Goal: Navigation & Orientation: Find specific page/section

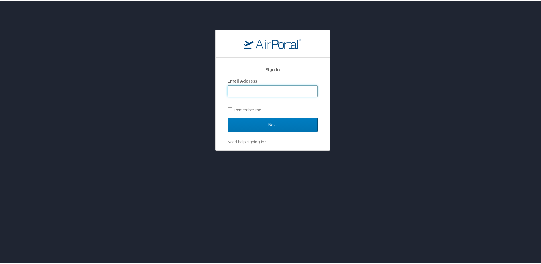
click at [257, 92] on input "Email Address" at bounding box center [273, 89] width 90 height 11
type input "brock@medical.link"
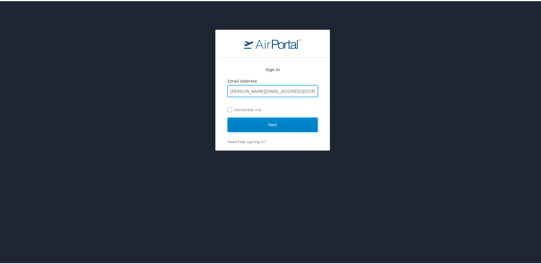
click at [236, 124] on input "Next" at bounding box center [273, 123] width 90 height 14
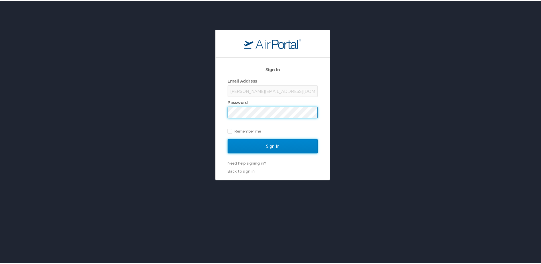
click at [240, 144] on input "Sign In" at bounding box center [273, 145] width 90 height 14
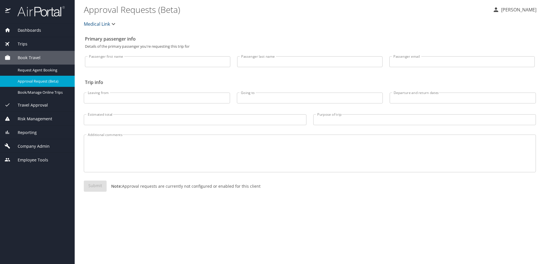
click at [38, 31] on span "Dashboards" at bounding box center [26, 30] width 31 height 6
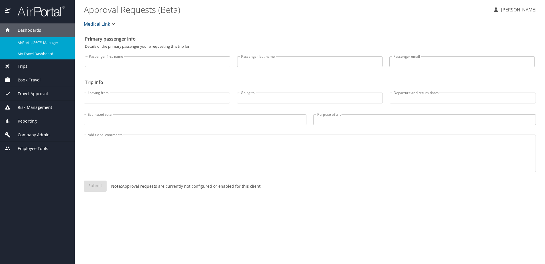
click at [24, 53] on span "My Travel Dashboard" at bounding box center [43, 53] width 50 height 5
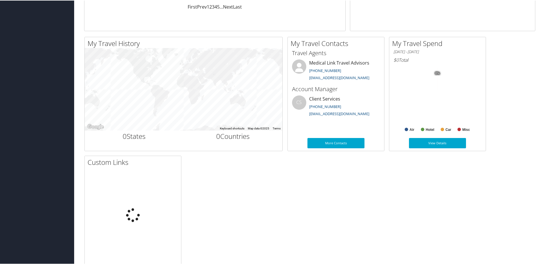
scroll to position [173, 0]
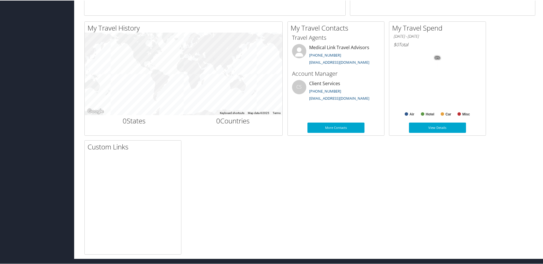
drag, startPoint x: 203, startPoint y: 163, endPoint x: 188, endPoint y: 154, distance: 17.0
click at [201, 161] on div "My Travel History Small Medium Large ← Move left → Move right ↑ Move up ↓ Move …" at bounding box center [310, 137] width 460 height 233
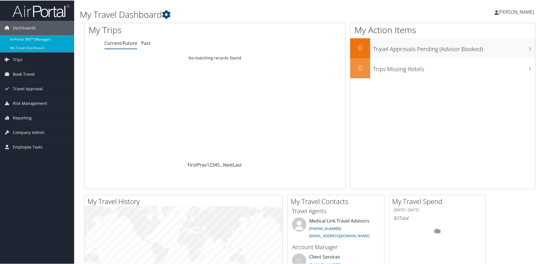
click at [26, 36] on link "AirPortal 360™ (Manager)" at bounding box center [37, 39] width 74 height 9
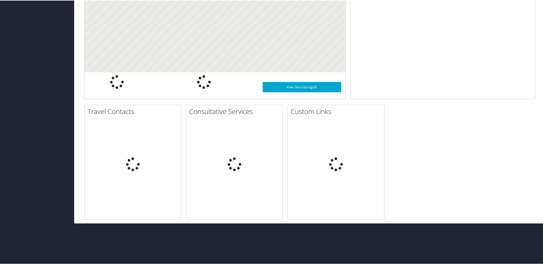
scroll to position [114, 0]
